Goal: Information Seeking & Learning: Learn about a topic

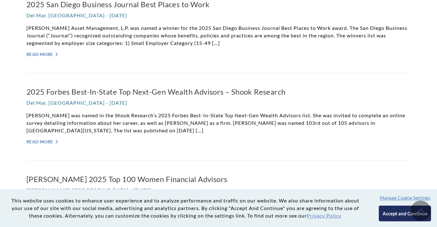
scroll to position [181, 0]
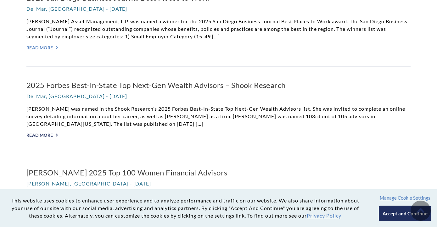
click at [45, 133] on link "Read More ">" at bounding box center [218, 135] width 384 height 5
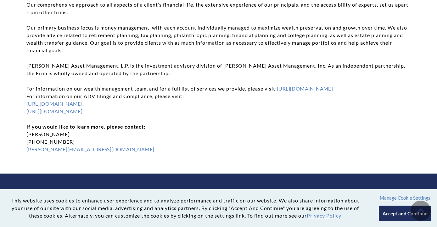
scroll to position [478, 0]
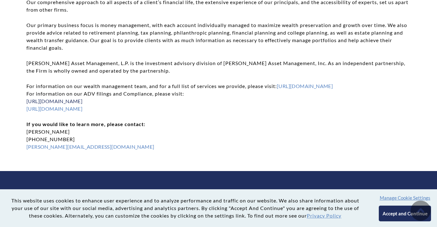
click at [83, 101] on link "https://adviserinfo.sec.gov/firm/summary/106935" at bounding box center [54, 101] width 56 height 6
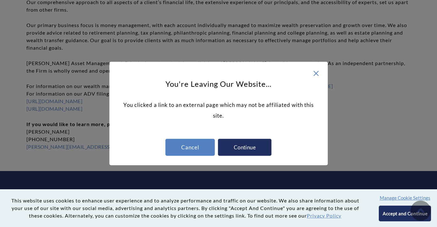
click at [239, 146] on div "Continue" at bounding box center [245, 147] width 54 height 17
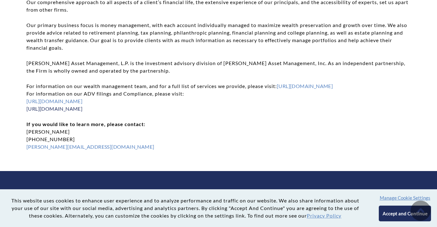
click at [83, 109] on link "http://www.weatherlyassetmgt.com/adv/" at bounding box center [54, 109] width 56 height 6
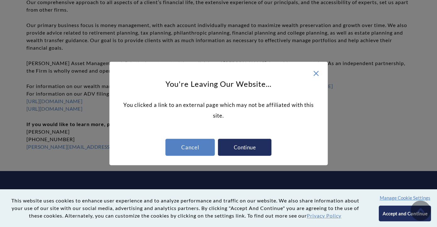
click at [240, 148] on div "Continue" at bounding box center [245, 147] width 54 height 17
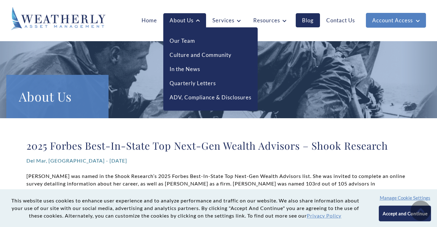
scroll to position [0, 0]
click at [176, 99] on link "ADV, Compliance & Disclosures" at bounding box center [211, 98] width 82 height 8
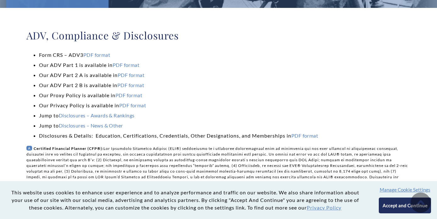
scroll to position [111, 0]
click at [92, 54] on link "PDF format" at bounding box center [96, 55] width 27 height 6
click at [121, 115] on link "Disclosures – Awards & Rankings" at bounding box center [97, 115] width 76 height 6
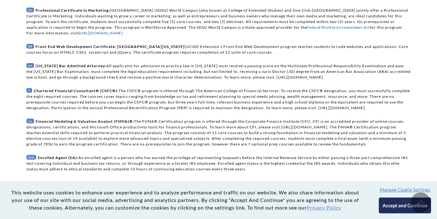
scroll to position [831, 0]
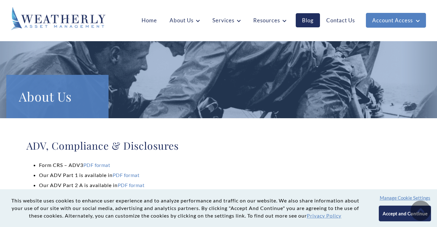
scroll to position [40, 0]
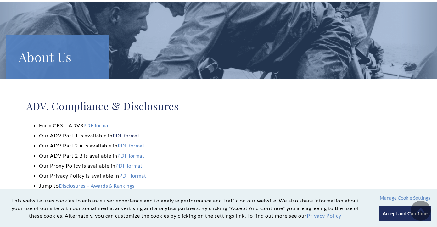
click at [130, 137] on link "PDF format" at bounding box center [126, 136] width 27 height 6
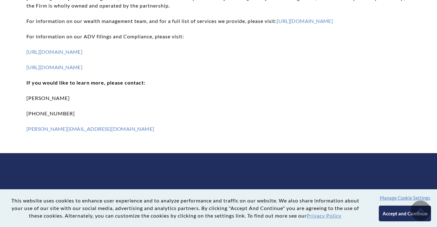
scroll to position [469, 0]
